Goal: Browse casually

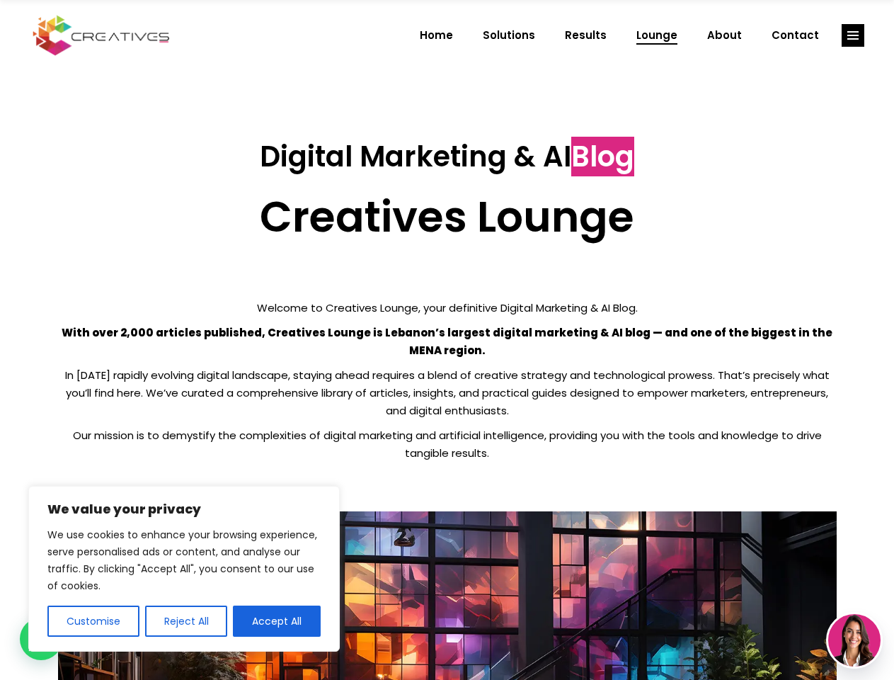
click at [447, 340] on p "With over 2,000 articles published, Creatives Lounge is Lebanon’s largest digit…" at bounding box center [447, 341] width 779 height 35
click at [93, 621] on button "Customise" at bounding box center [93, 620] width 92 height 31
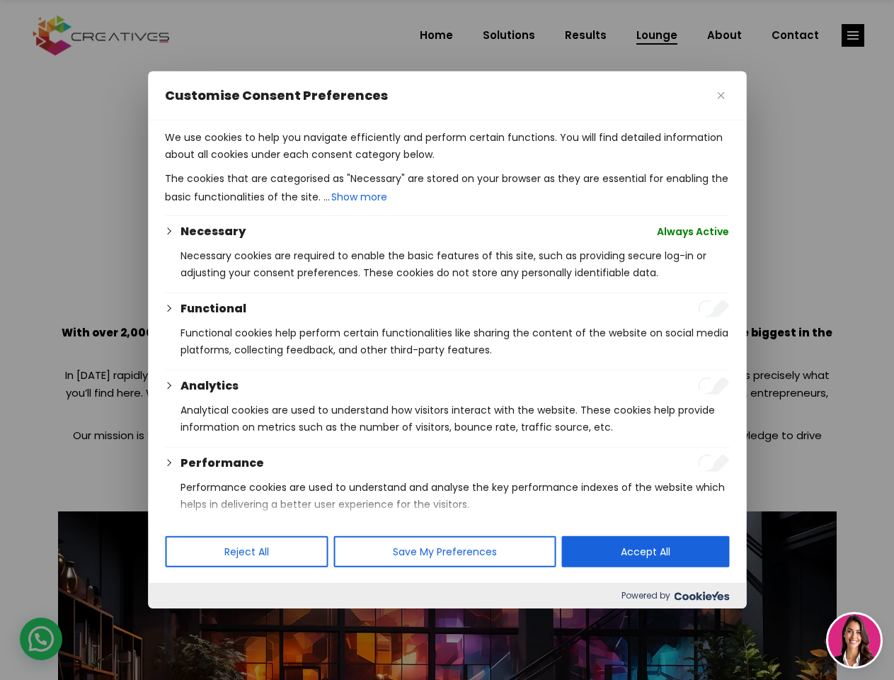
click at [185, 621] on div at bounding box center [447, 340] width 894 height 680
click at [277, 621] on div at bounding box center [447, 340] width 894 height 680
click at [853, 35] on div at bounding box center [447, 340] width 894 height 680
click at [855, 640] on img at bounding box center [854, 640] width 52 height 52
